Goal: Task Accomplishment & Management: Manage account settings

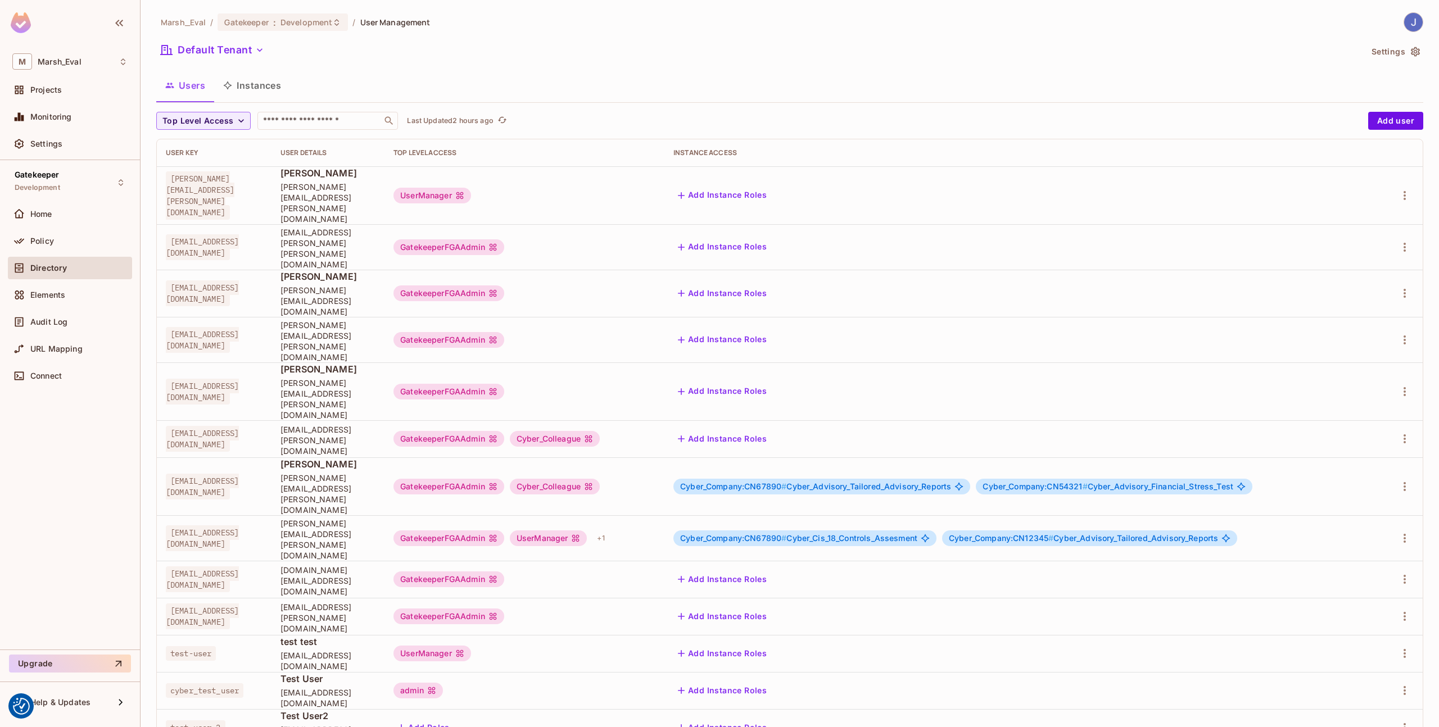
click at [248, 457] on td "[EMAIL_ADDRESS][DOMAIN_NAME]" at bounding box center [214, 486] width 115 height 58
click at [239, 474] on span "[EMAIL_ADDRESS][DOMAIN_NAME]" at bounding box center [202, 487] width 73 height 26
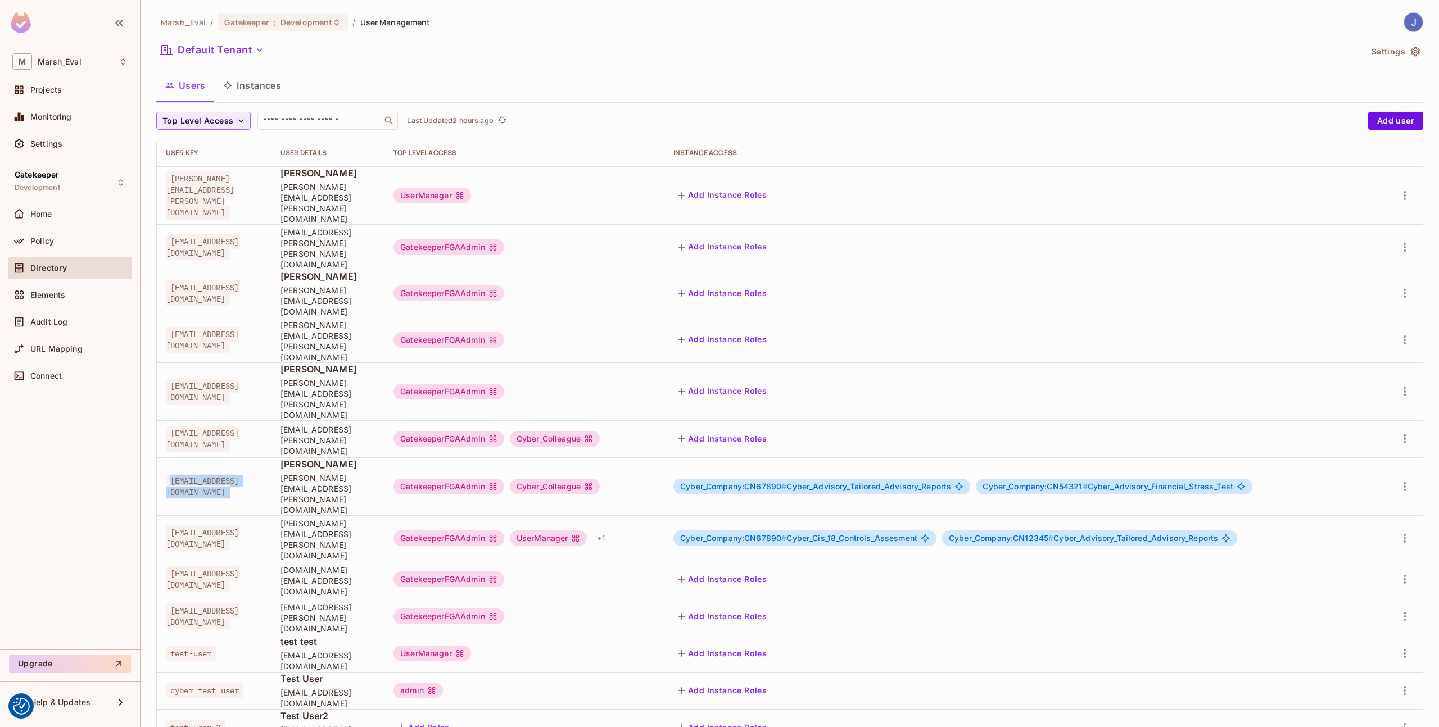
copy span "[EMAIL_ADDRESS][DOMAIN_NAME]"
